Goal: Complete application form

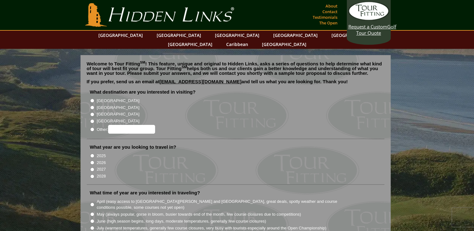
click at [90, 106] on input "[GEOGRAPHIC_DATA]" at bounding box center [92, 108] width 4 height 4
radio input "true"
click at [93, 99] on input "[GEOGRAPHIC_DATA]" at bounding box center [92, 101] width 4 height 4
radio input "true"
click at [93, 106] on input "[GEOGRAPHIC_DATA]" at bounding box center [92, 108] width 4 height 4
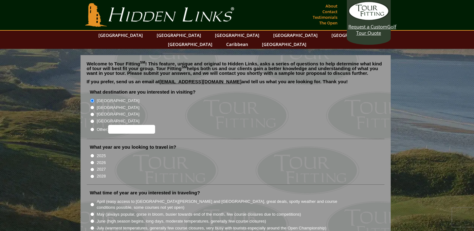
radio input "true"
click at [92, 161] on input "2026" at bounding box center [92, 163] width 4 height 4
radio input "true"
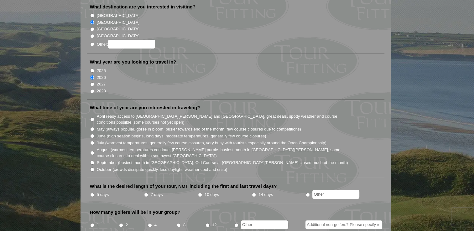
scroll to position [94, 0]
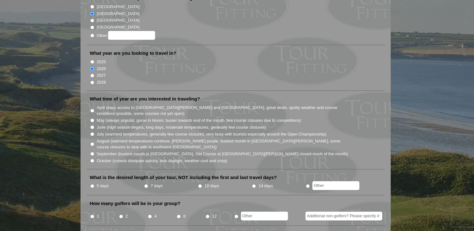
click at [92, 109] on input "April (easy access to [GEOGRAPHIC_DATA][PERSON_NAME] and [GEOGRAPHIC_DATA], gre…" at bounding box center [92, 111] width 4 height 4
radio input "true"
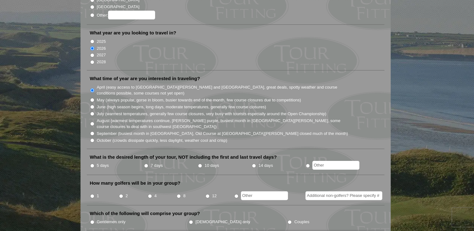
scroll to position [125, 0]
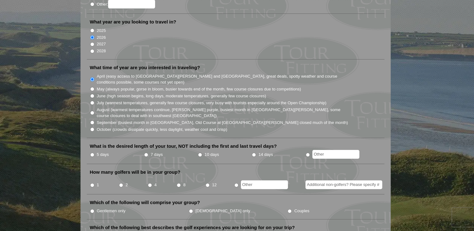
click at [92, 153] on input "5 days" at bounding box center [92, 155] width 4 height 4
radio input "true"
click at [149, 183] on input "4" at bounding box center [150, 185] width 4 height 4
radio input "true"
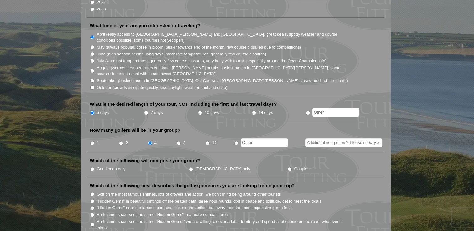
scroll to position [188, 0]
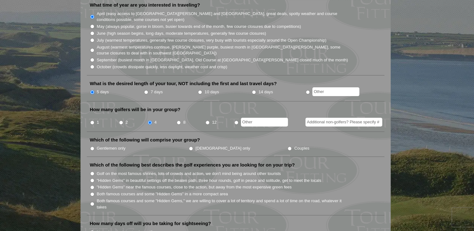
click at [92, 147] on input "Gentlemen only" at bounding box center [92, 149] width 4 height 4
radio input "true"
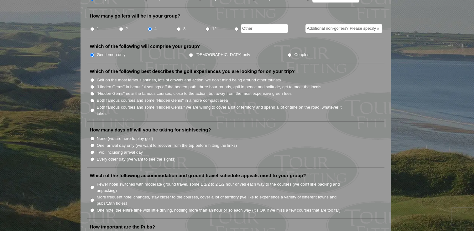
scroll to position [282, 0]
click at [91, 98] on input "Both famous courses and some "Hidden Gems" in a more compact area" at bounding box center [92, 100] width 4 height 4
radio input "true"
click at [93, 136] on input "None (we are here to play golf)" at bounding box center [92, 138] width 4 height 4
radio input "true"
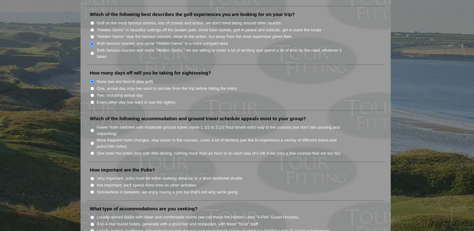
scroll to position [345, 0]
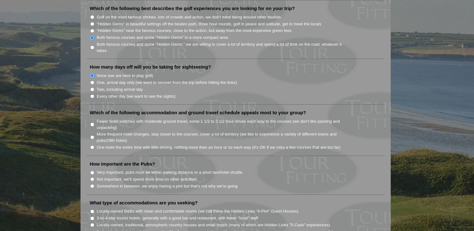
click at [91, 145] on input "One hotel the entire time with little driving, nothing more than an hour or so …" at bounding box center [92, 147] width 4 height 4
radio input "true"
click at [92, 171] on input "Very important, pubs must be within walking distance or a short taxi/hotel shut…" at bounding box center [92, 173] width 4 height 4
radio input "true"
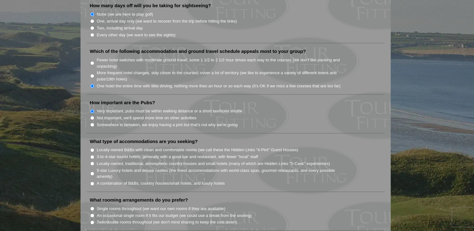
scroll to position [407, 0]
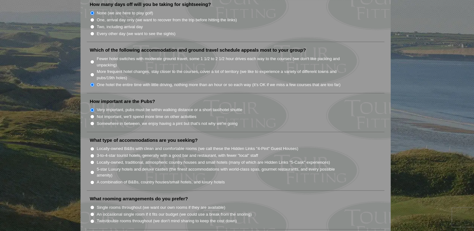
click at [91, 160] on input "Locally-owned, traditional, atmospheric country houses and small hotels (many o…" at bounding box center [92, 162] width 4 height 4
radio input "true"
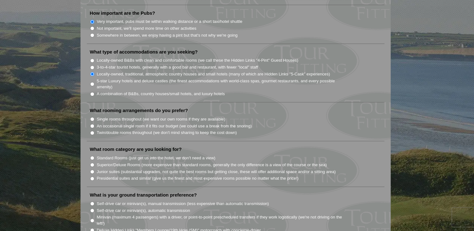
scroll to position [501, 0]
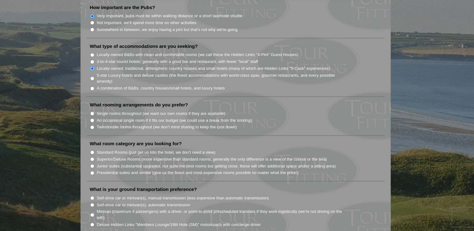
click at [92, 125] on input "Twin/double rooms throughout (we don't mind sharing to keep the cost down)" at bounding box center [92, 127] width 4 height 4
radio input "true"
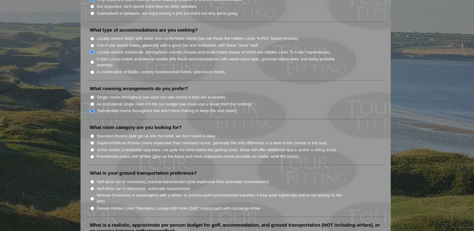
scroll to position [533, 0]
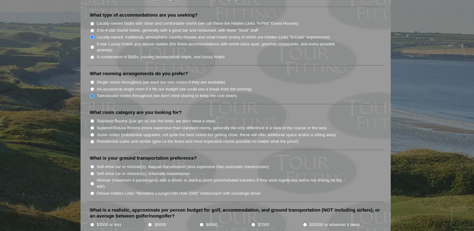
click at [92, 119] on input "Standard Rooms (just get us into the hotel, we don't need a view)" at bounding box center [92, 121] width 4 height 4
radio input "true"
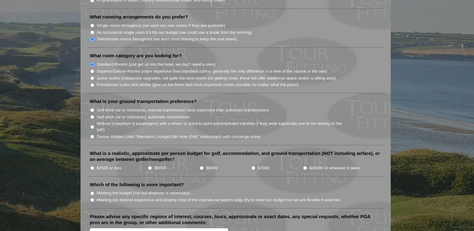
scroll to position [595, 0]
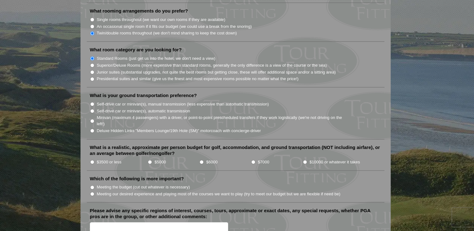
drag, startPoint x: 92, startPoint y: 98, endPoint x: 100, endPoint y: 104, distance: 10.1
click at [92, 109] on input "Self-drive car or minivan(s), automatic transmission" at bounding box center [92, 111] width 4 height 4
radio input "true"
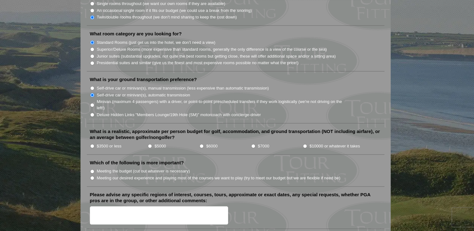
scroll to position [627, 0]
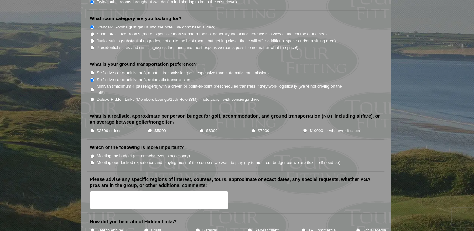
click at [92, 129] on input "$3500 or less" at bounding box center [92, 131] width 4 height 4
radio input "true"
click at [92, 154] on input "Meeting the budget (cut out whatever is necessary)" at bounding box center [92, 156] width 4 height 4
radio input "true"
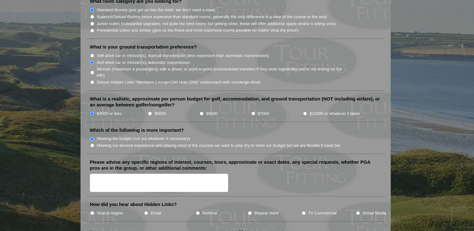
scroll to position [689, 0]
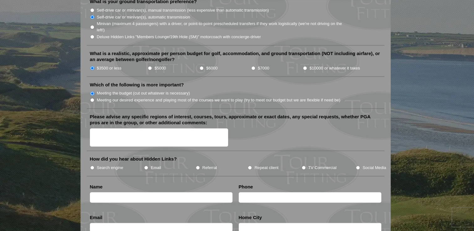
click at [304, 166] on input "TV Commercial" at bounding box center [304, 168] width 4 height 4
radio input "true"
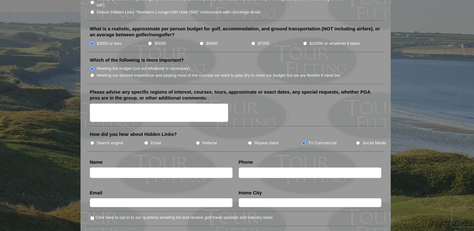
scroll to position [783, 0]
